Goal: Information Seeking & Learning: Learn about a topic

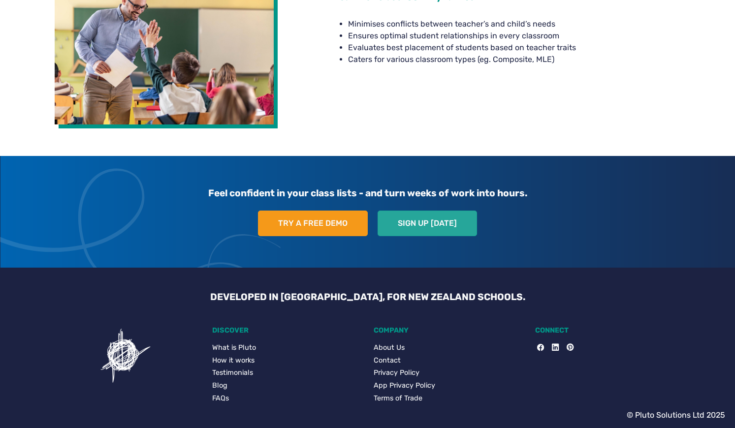
scroll to position [1869, 0]
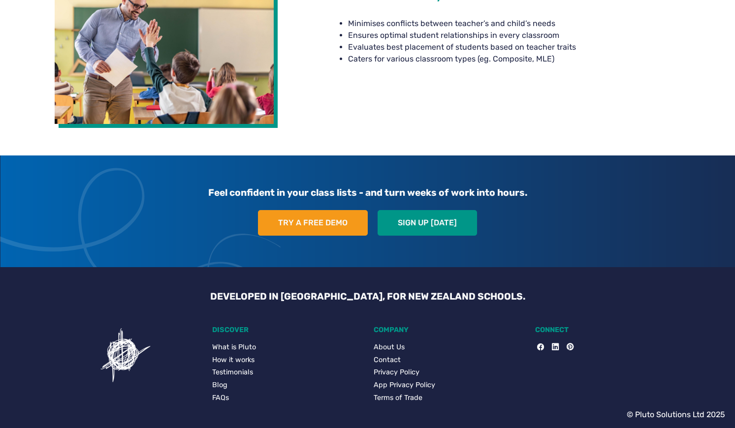
click at [388, 349] on link "About Us" at bounding box center [449, 347] width 150 height 11
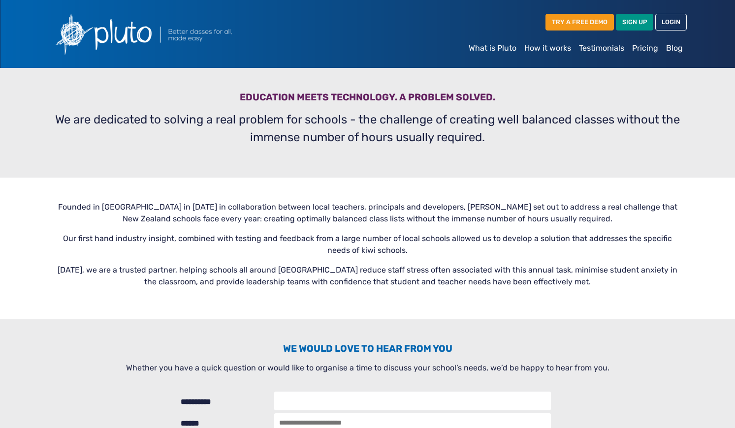
click at [546, 49] on link "How it works" at bounding box center [547, 48] width 55 height 20
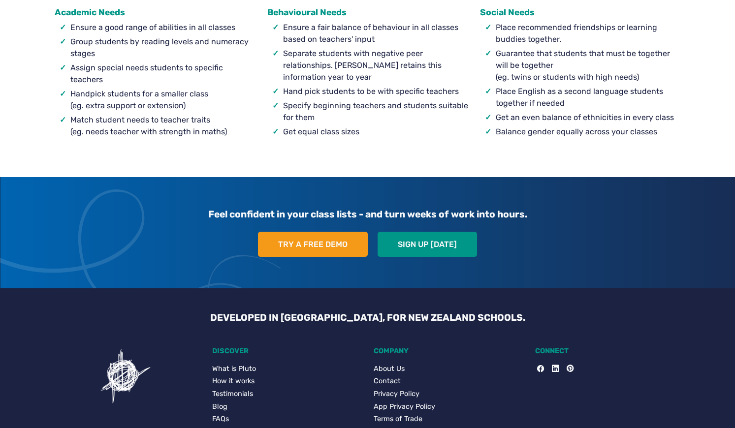
scroll to position [990, 0]
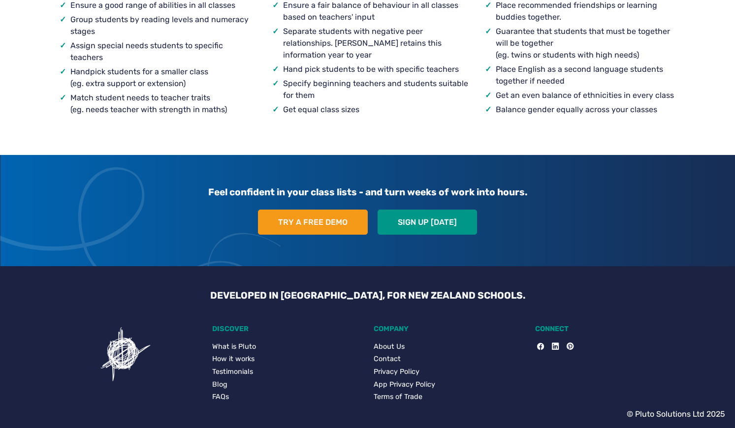
click at [222, 385] on link "Blog" at bounding box center [287, 385] width 150 height 11
